Goal: Transaction & Acquisition: Purchase product/service

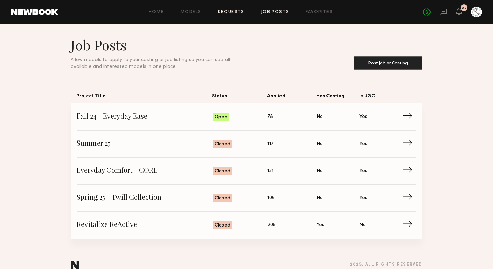
click at [235, 13] on link "Requests" at bounding box center [231, 12] width 26 height 4
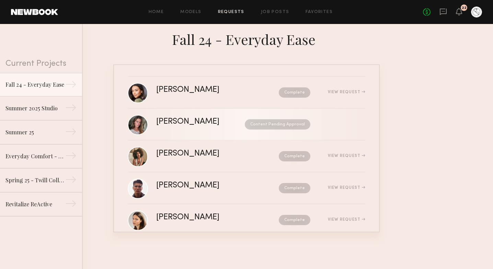
click at [183, 132] on link "Nicole B. Content Pending Approval" at bounding box center [246, 125] width 237 height 32
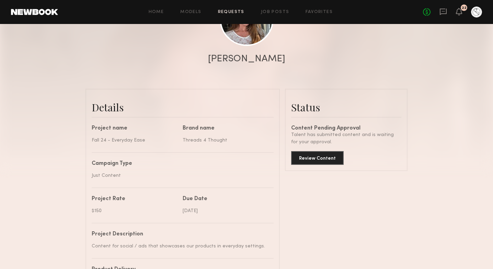
scroll to position [864, 0]
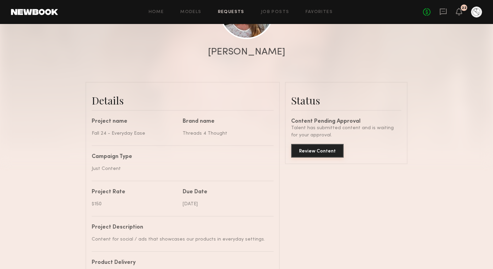
click at [318, 152] on button "Review Content" at bounding box center [317, 151] width 53 height 14
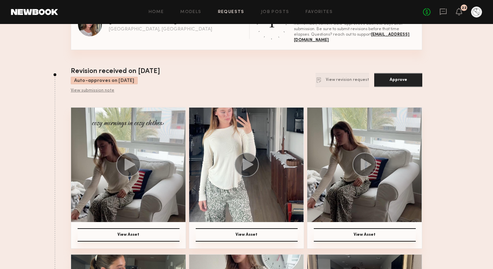
scroll to position [2, 0]
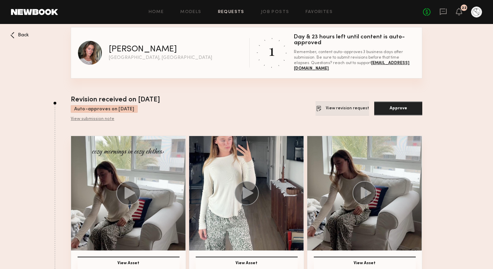
click at [345, 112] on button "View revision request" at bounding box center [342, 109] width 54 height 14
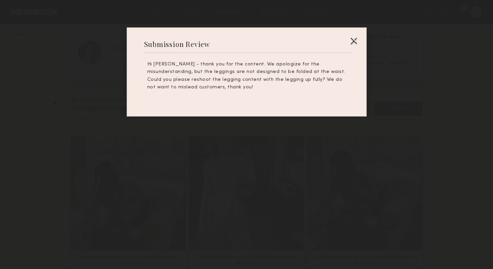
click at [357, 40] on div at bounding box center [353, 40] width 11 height 11
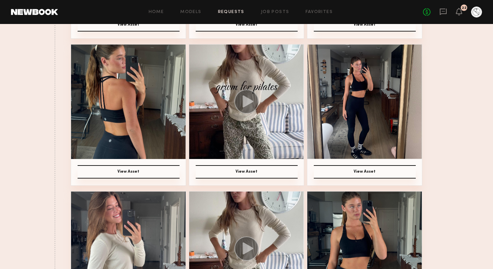
scroll to position [245, 0]
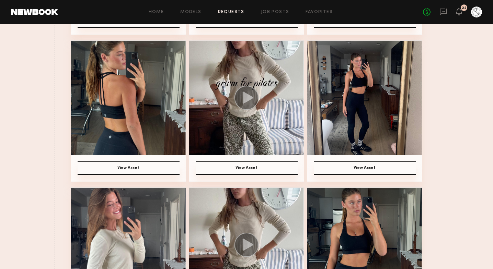
click at [247, 99] on icon at bounding box center [248, 98] width 11 height 12
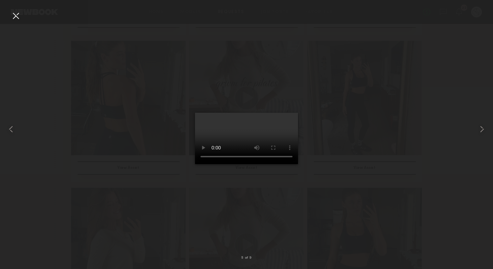
click at [444, 213] on div at bounding box center [246, 129] width 493 height 236
click at [12, 15] on div at bounding box center [15, 15] width 11 height 11
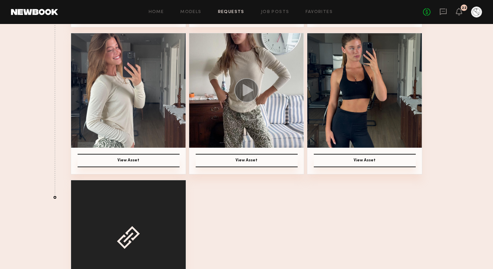
scroll to position [401, 0]
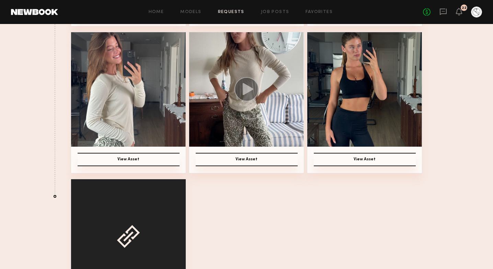
click at [251, 91] on circle at bounding box center [246, 89] width 24 height 24
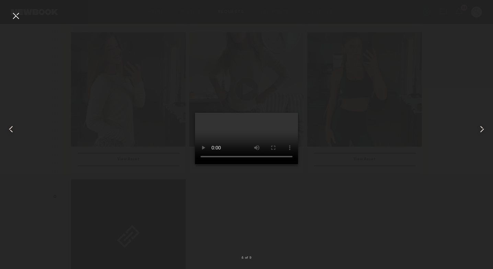
click at [112, 181] on div at bounding box center [246, 129] width 493 height 236
click at [15, 13] on div at bounding box center [15, 15] width 11 height 11
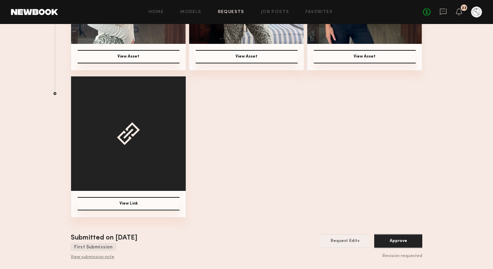
scroll to position [503, 0]
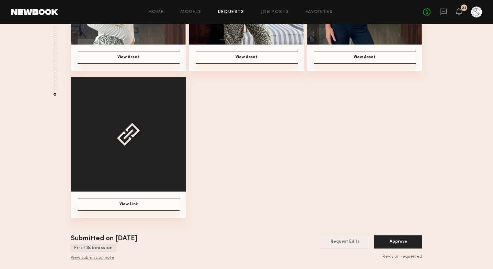
click at [125, 202] on button "View Link" at bounding box center [129, 204] width 102 height 13
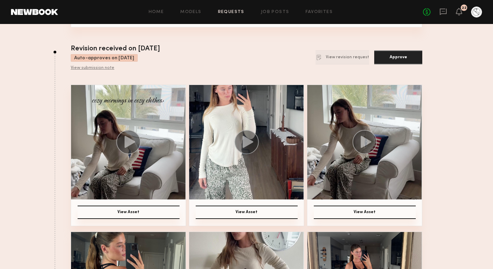
scroll to position [0, 0]
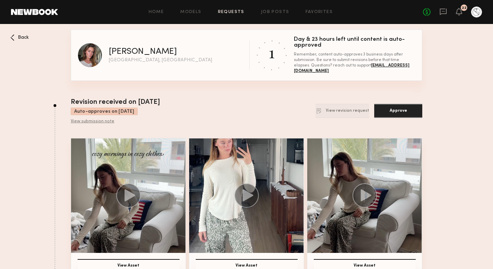
click at [401, 109] on button "Approve" at bounding box center [398, 111] width 48 height 14
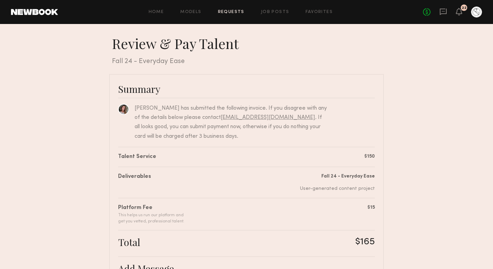
scroll to position [143, 0]
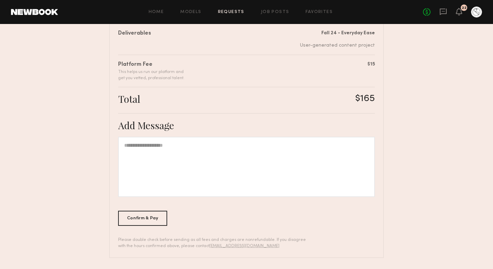
click at [217, 159] on div at bounding box center [246, 167] width 257 height 60
click at [131, 219] on div "Confirm & Pay" at bounding box center [142, 218] width 49 height 15
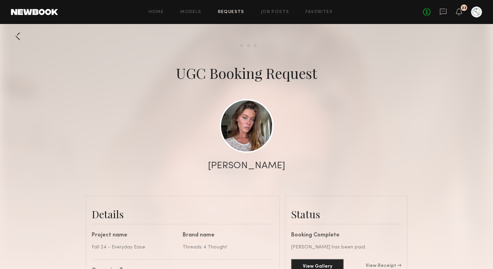
scroll to position [905, 0]
click at [232, 10] on div "Home Models Requests Job Posts Favorites Sign Out No fees up to $5,000 22" at bounding box center [270, 12] width 424 height 11
click at [20, 38] on div at bounding box center [18, 37] width 14 height 14
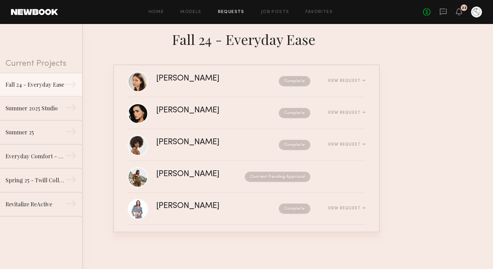
scroll to position [143, 0]
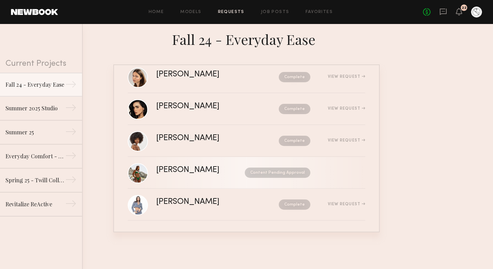
click at [186, 172] on div "[PERSON_NAME]" at bounding box center [194, 170] width 76 height 8
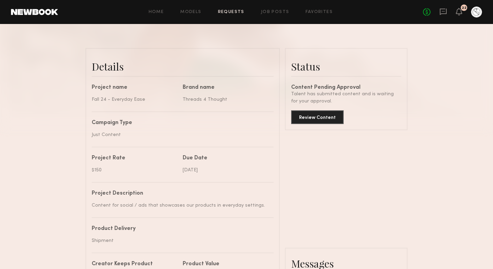
scroll to position [149, 0]
click at [328, 118] on button "Review Content" at bounding box center [317, 116] width 53 height 14
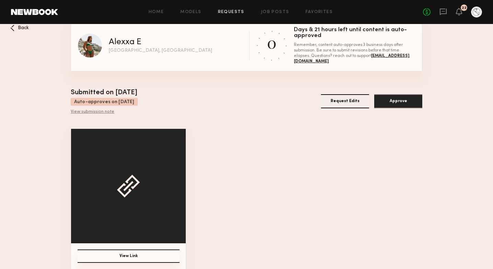
scroll to position [16, 0]
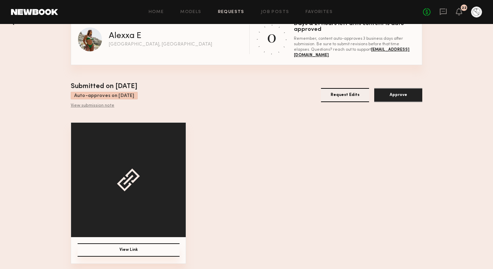
click at [118, 249] on button "View Link" at bounding box center [129, 250] width 102 height 13
click at [360, 94] on button "Request Edits" at bounding box center [345, 95] width 48 height 14
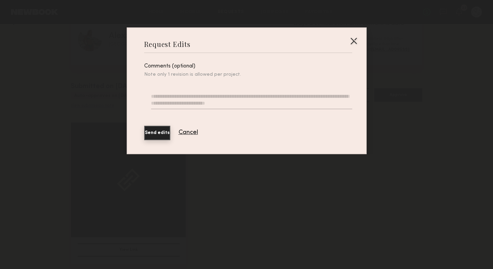
click at [354, 41] on div at bounding box center [353, 40] width 11 height 11
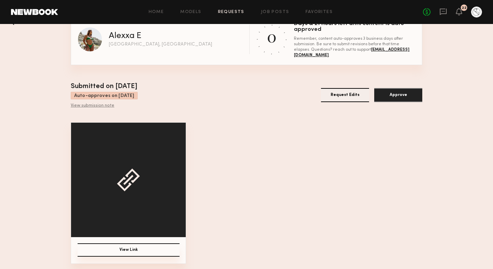
click at [394, 94] on button "Approve" at bounding box center [398, 95] width 48 height 14
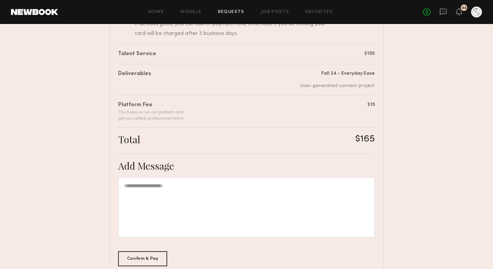
scroll to position [143, 0]
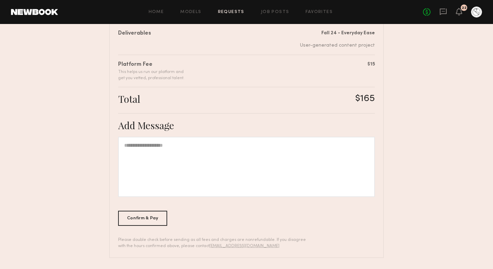
click at [157, 167] on div at bounding box center [246, 167] width 257 height 60
click at [316, 147] on div "**********" at bounding box center [246, 167] width 257 height 60
click at [348, 145] on div "**********" at bounding box center [246, 167] width 257 height 60
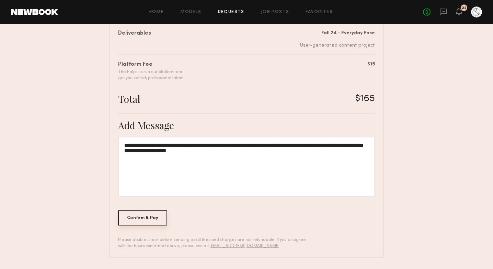
click at [153, 218] on div "Confirm & Pay" at bounding box center [142, 218] width 49 height 15
